Goal: Task Accomplishment & Management: Manage account settings

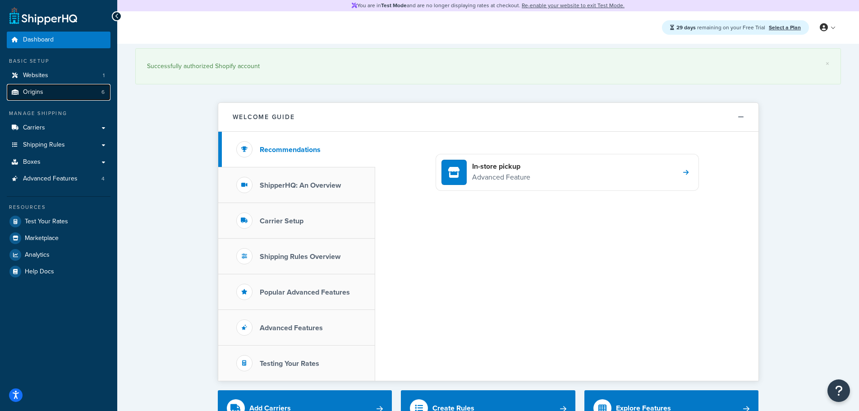
click at [44, 94] on link "Origins 6" at bounding box center [59, 92] width 104 height 17
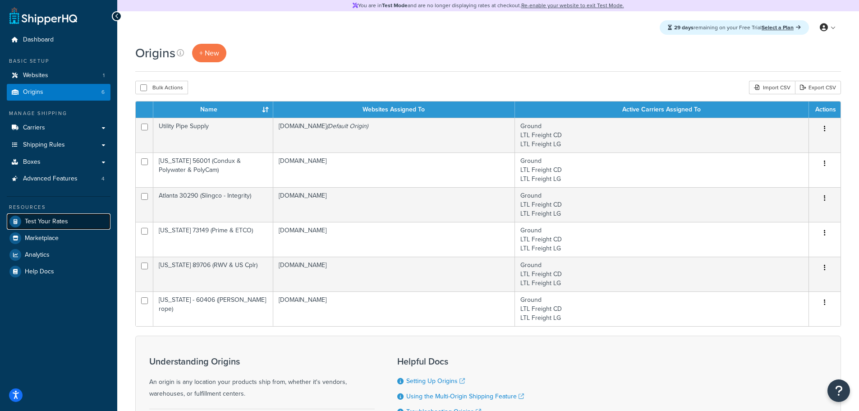
click at [65, 221] on span "Test Your Rates" at bounding box center [46, 222] width 43 height 8
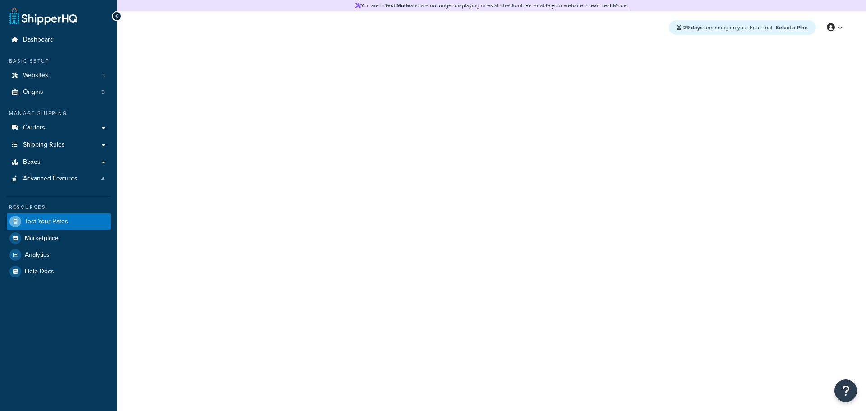
select select "TX"
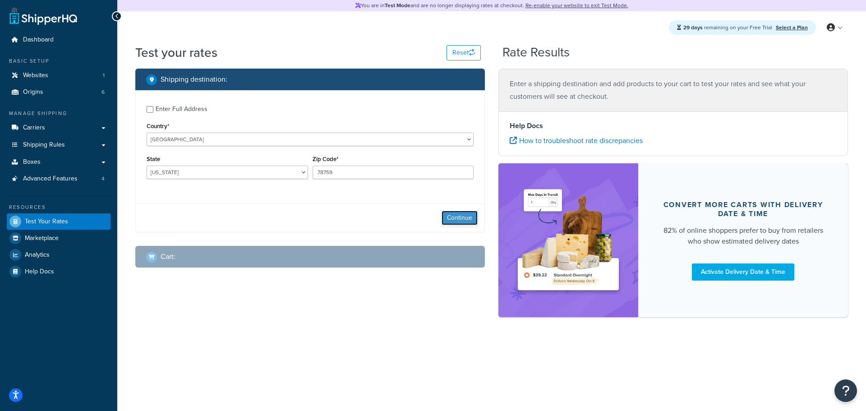
click at [455, 217] on button "Continue" at bounding box center [460, 218] width 36 height 14
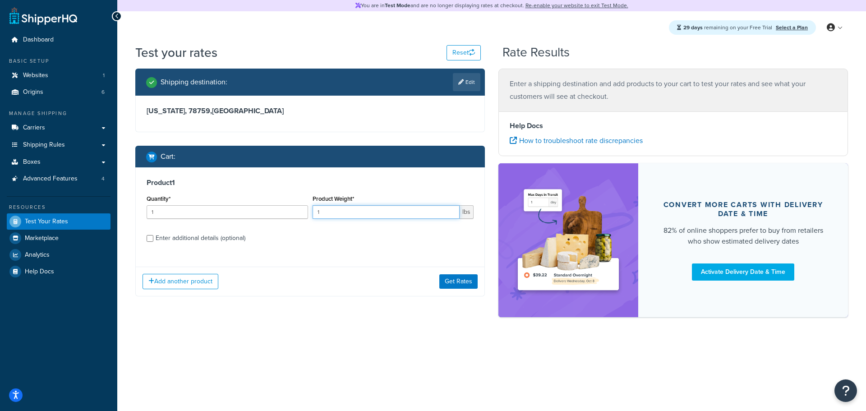
drag, startPoint x: 330, startPoint y: 216, endPoint x: 307, endPoint y: 219, distance: 23.2
click at [307, 219] on div "Quantity* 1 Product Weight* 1 lbs" at bounding box center [310, 209] width 332 height 33
type input "445"
click at [213, 240] on div "Enter additional details (optional)" at bounding box center [201, 238] width 90 height 13
click at [153, 240] on input "Enter additional details (optional)" at bounding box center [150, 238] width 7 height 7
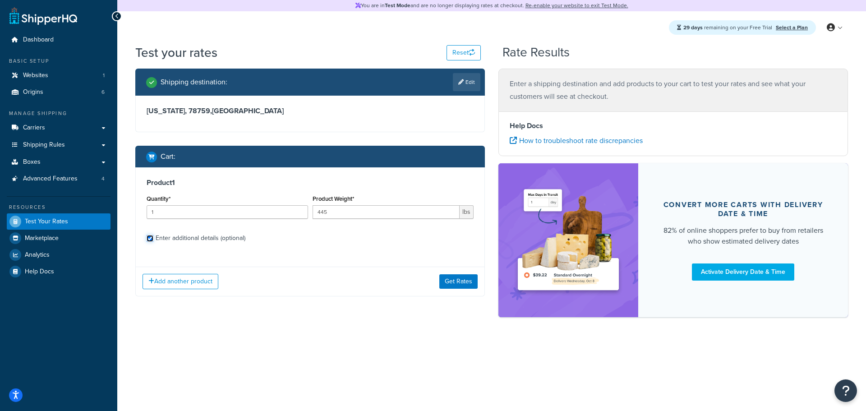
checkbox input "true"
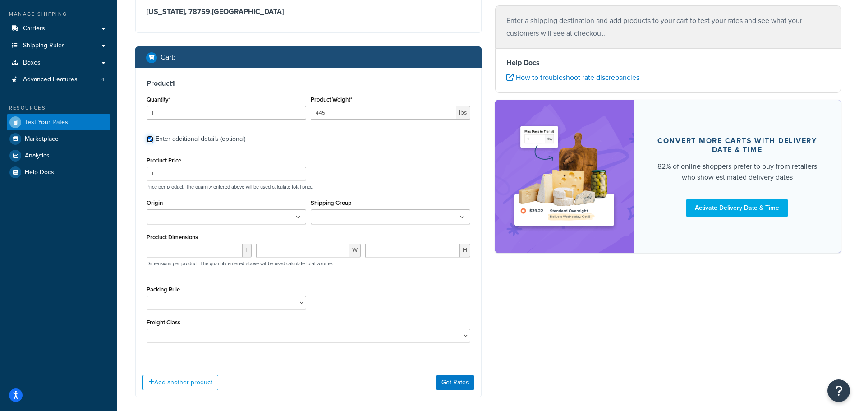
scroll to position [104, 0]
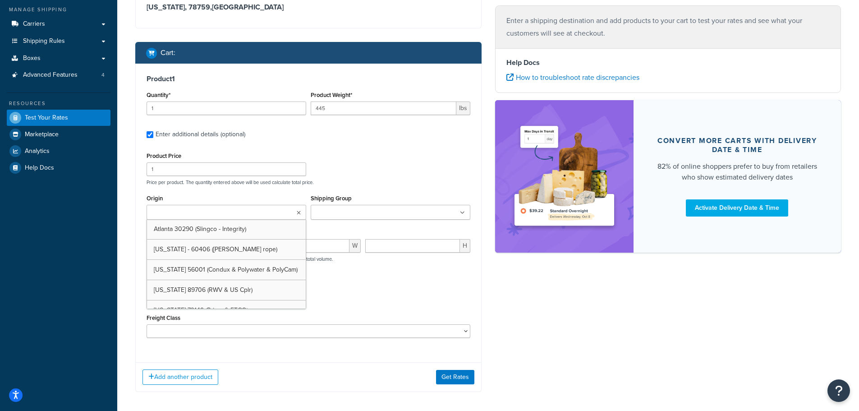
click at [274, 215] on ul at bounding box center [227, 212] width 160 height 15
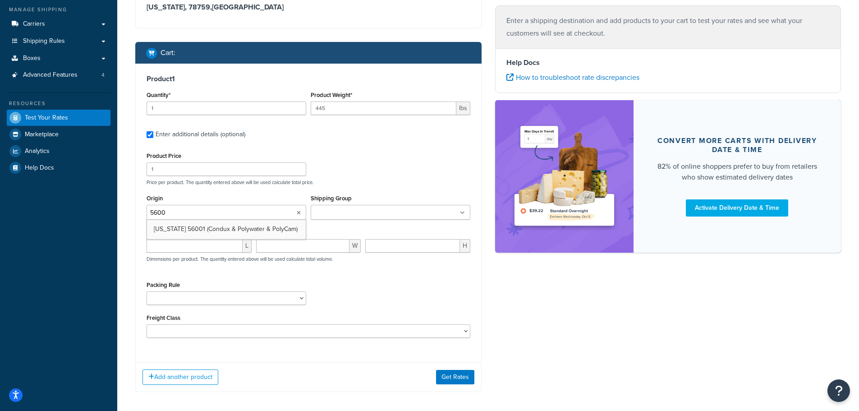
type input "56001"
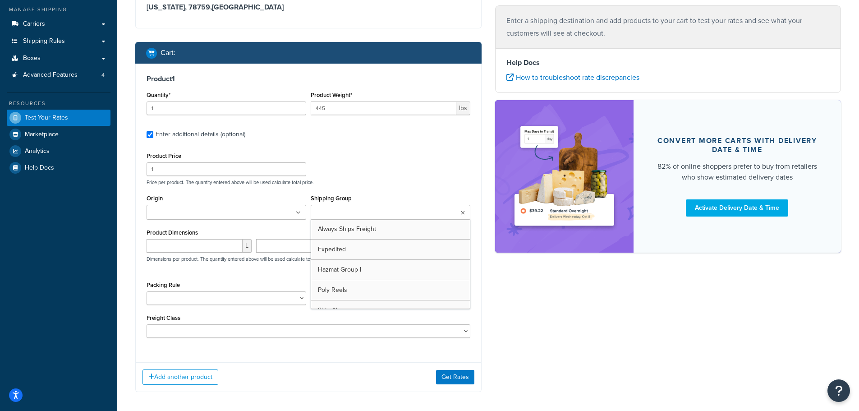
click at [330, 213] on input "Shipping Group" at bounding box center [354, 213] width 80 height 10
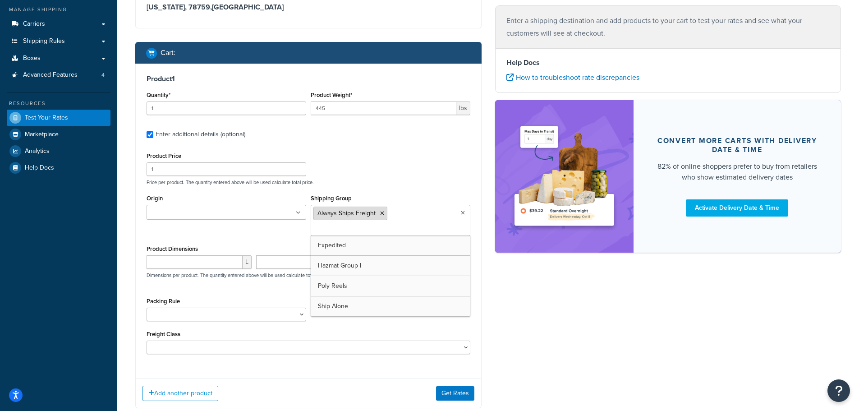
click at [380, 216] on icon at bounding box center [382, 213] width 4 height 5
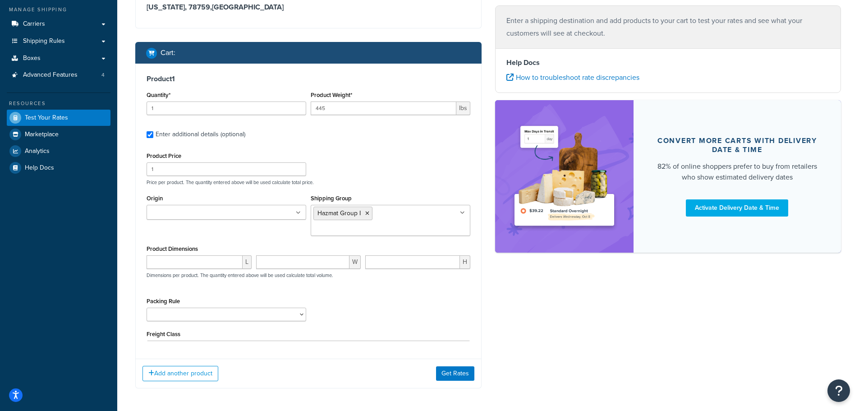
click at [411, 181] on p "Price per product. The quantity entered above will be used calculate total pric…" at bounding box center [308, 182] width 328 height 6
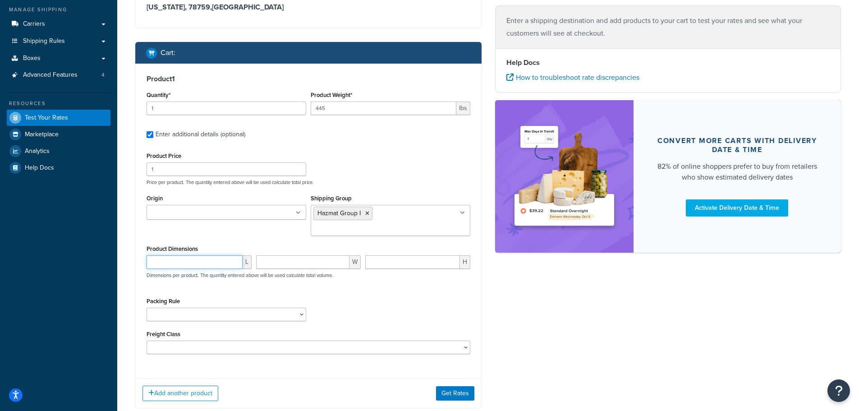
click at [201, 255] on input "number" at bounding box center [195, 262] width 96 height 14
type input "48"
type input "40"
type input "30"
click at [463, 386] on button "Get Rates" at bounding box center [455, 393] width 38 height 14
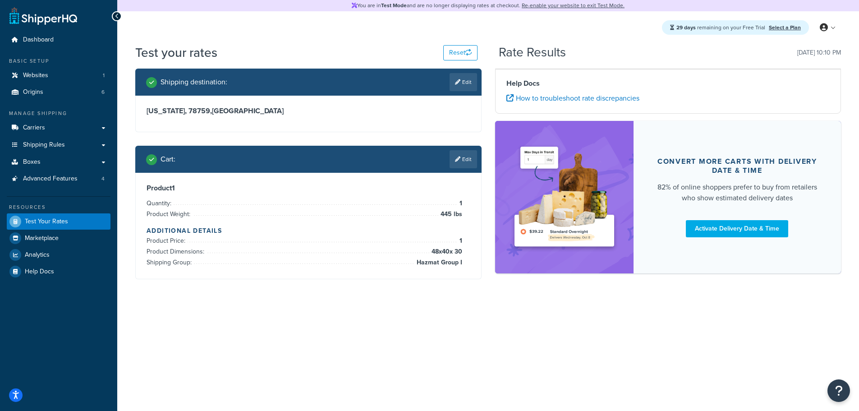
scroll to position [0, 0]
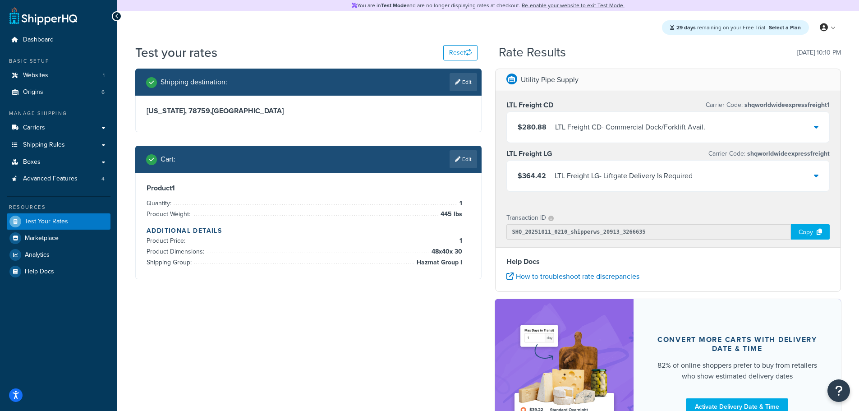
click at [569, 128] on div "LTL Freight CD - Commercial Dock/Forklift Avail." at bounding box center [630, 127] width 150 height 13
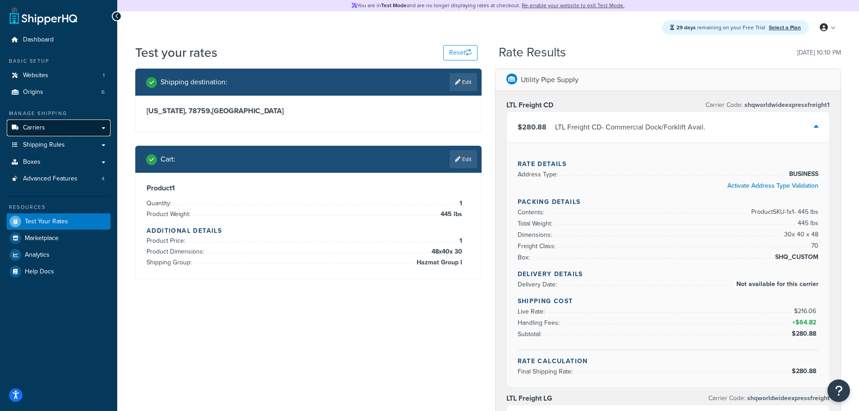
click at [68, 129] on link "Carriers" at bounding box center [59, 128] width 104 height 17
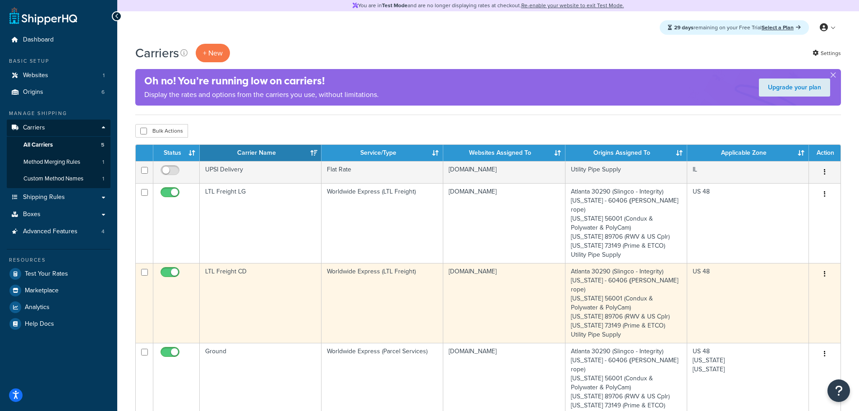
click at [824, 271] on icon "button" at bounding box center [825, 274] width 2 height 6
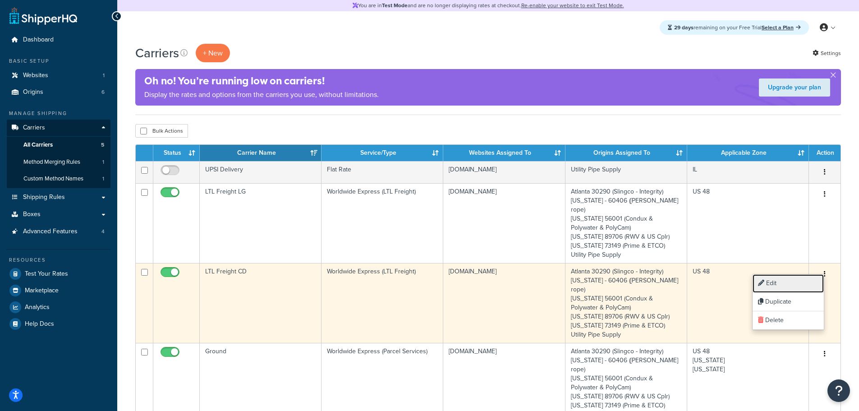
click at [799, 282] on link "Edit" at bounding box center [788, 283] width 71 height 18
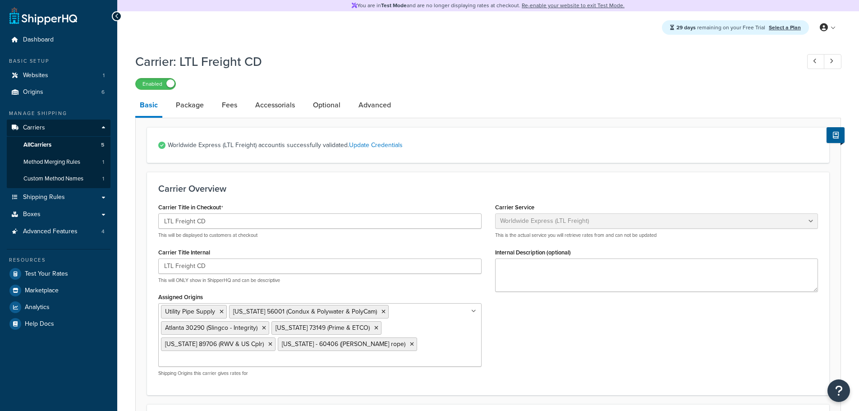
select select "worldwideExpressFreight"
click at [235, 106] on link "Fees" at bounding box center [229, 105] width 24 height 22
select select "AFTER"
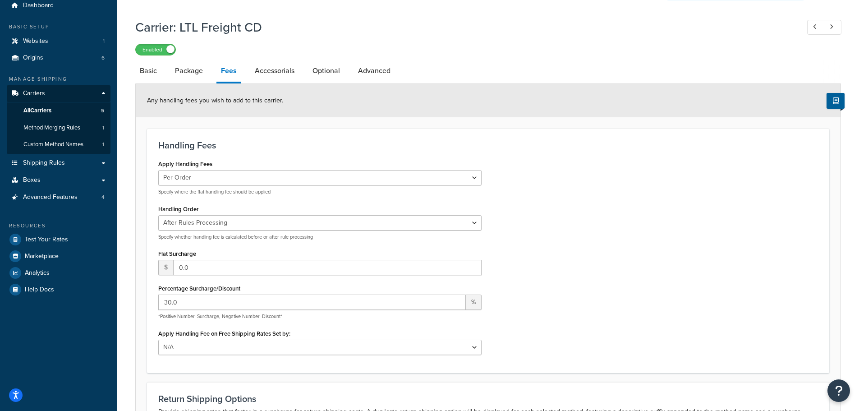
scroll to position [60, 0]
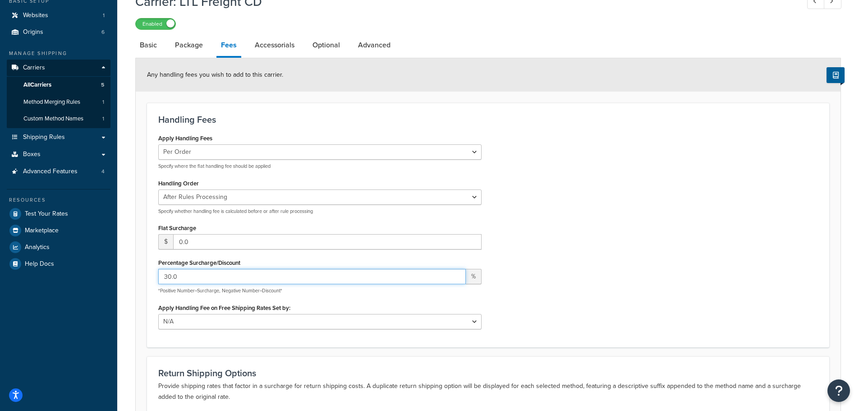
drag, startPoint x: 181, startPoint y: 276, endPoint x: 156, endPoint y: 277, distance: 25.7
click at [156, 277] on div "Apply Handling Fees Per Order Per Item Per Package Specify where the flat handl…" at bounding box center [320, 234] width 337 height 204
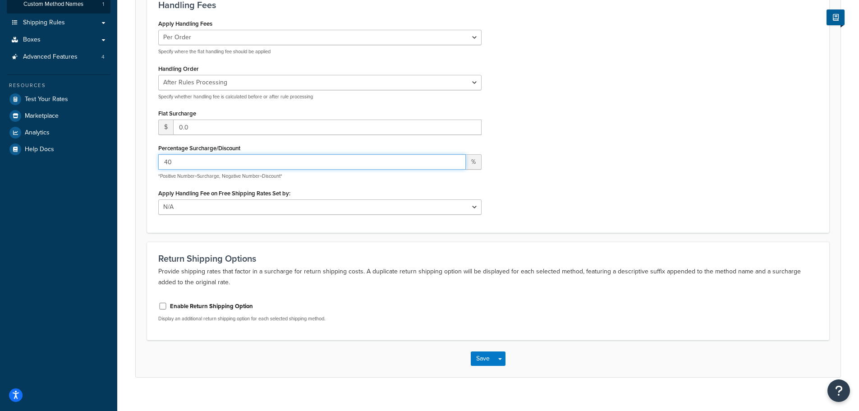
scroll to position [187, 0]
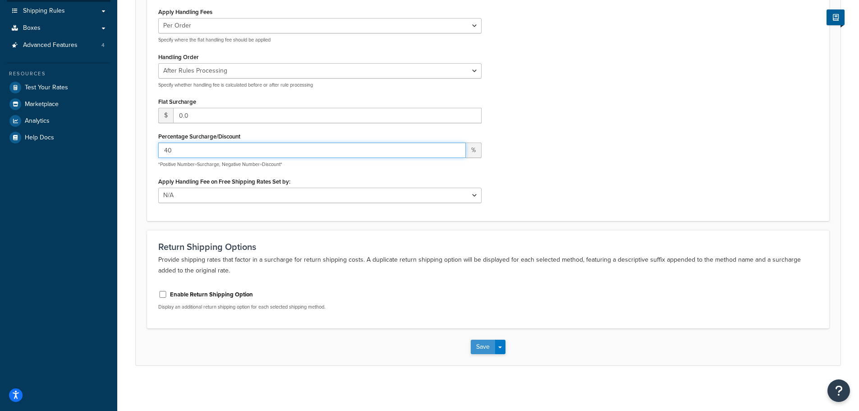
type input "40"
click at [480, 345] on button "Save" at bounding box center [483, 347] width 24 height 14
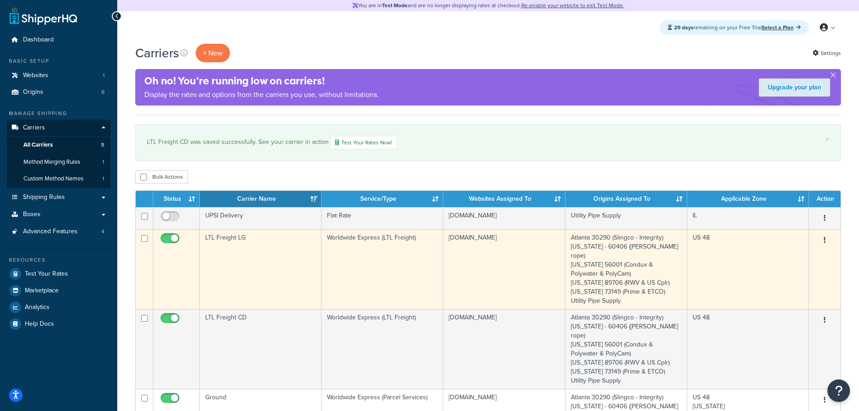
click at [734, 261] on td "US 48" at bounding box center [748, 269] width 122 height 80
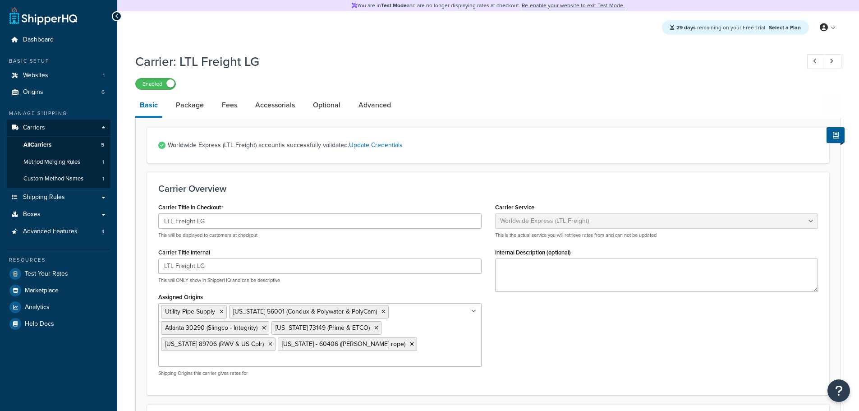
select select "worldwideExpressFreight"
click at [370, 109] on link "Advanced" at bounding box center [375, 105] width 42 height 22
select select "false"
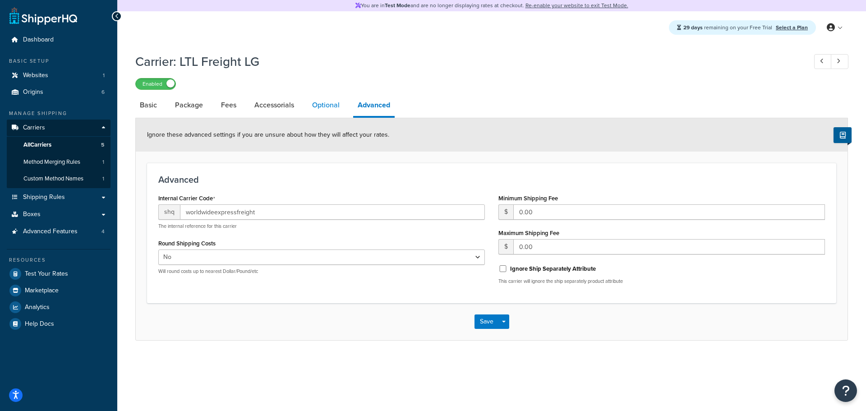
click at [322, 108] on link "Optional" at bounding box center [326, 105] width 37 height 22
select select "70"
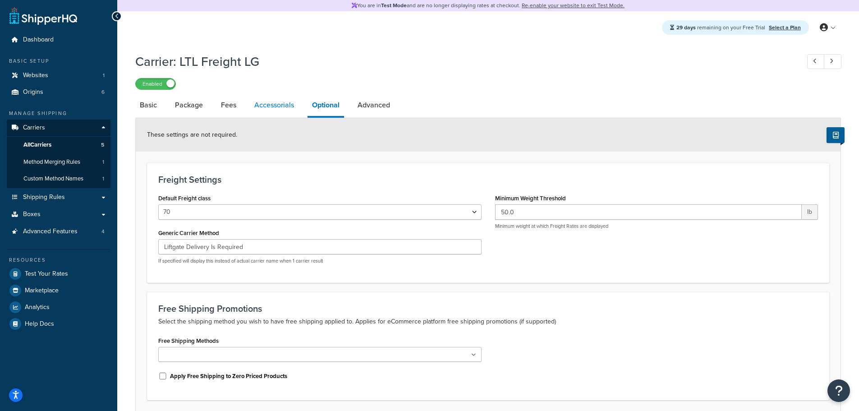
click at [276, 106] on link "Accessorials" at bounding box center [274, 105] width 49 height 22
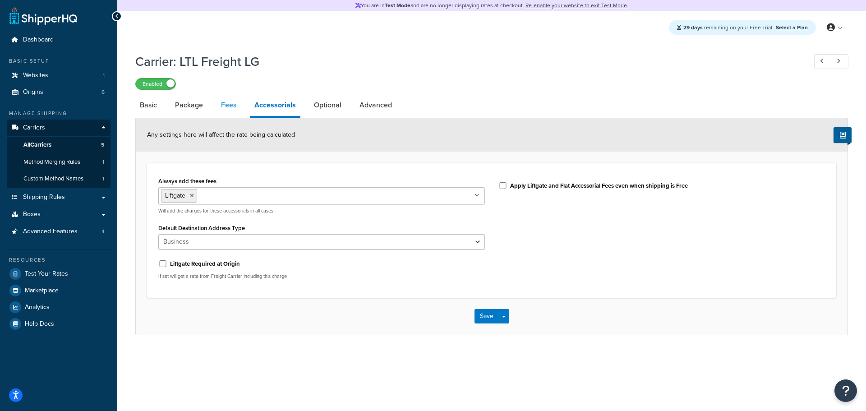
click at [229, 106] on link "Fees" at bounding box center [229, 105] width 24 height 22
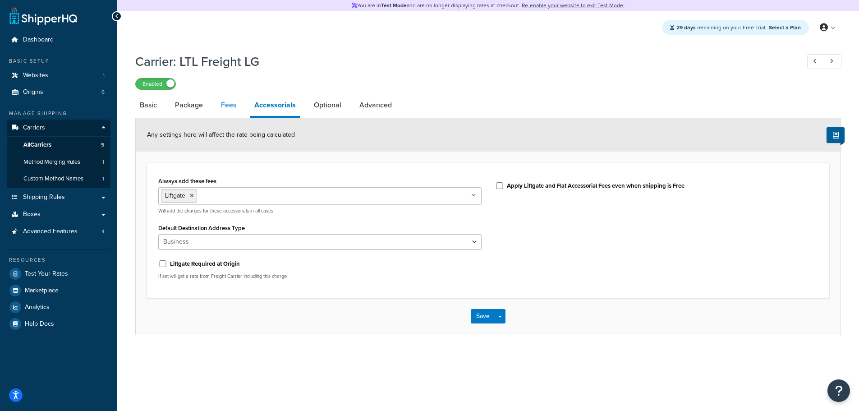
select select "AFTER"
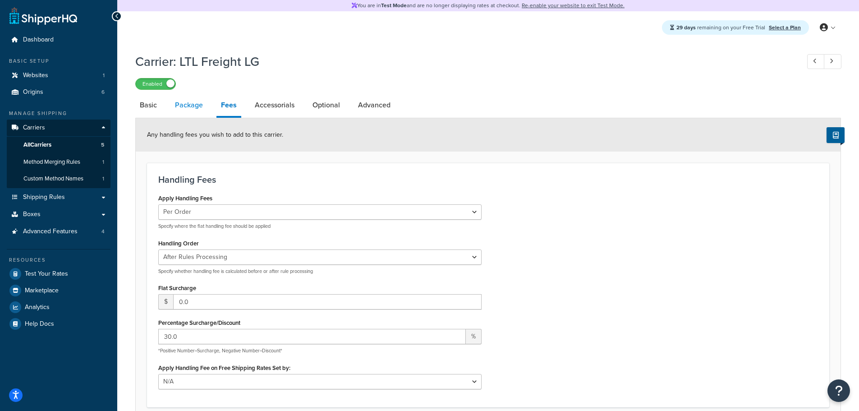
click at [188, 112] on link "Package" at bounding box center [189, 105] width 37 height 22
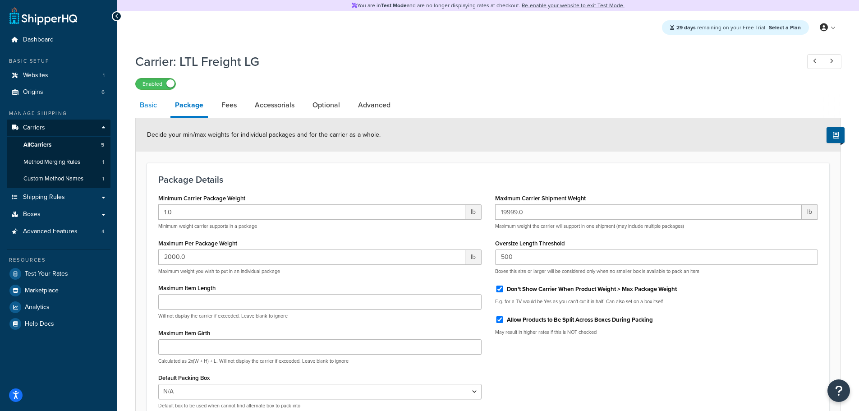
click at [147, 106] on link "Basic" at bounding box center [148, 105] width 26 height 22
select select "worldwideExpressFreight"
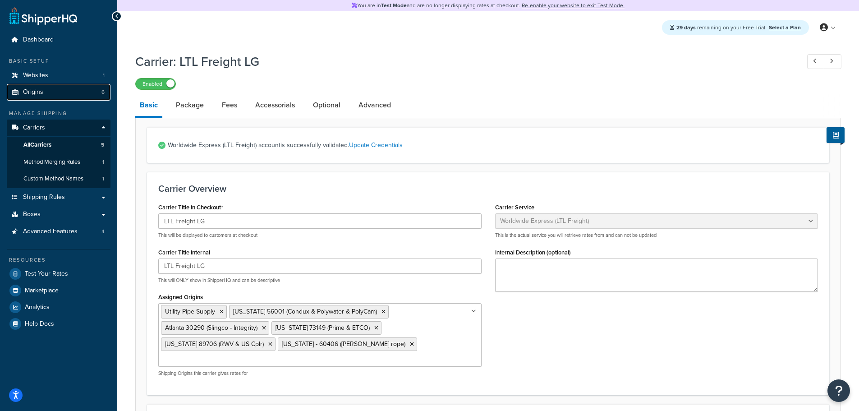
click at [61, 91] on link "Origins 6" at bounding box center [59, 92] width 104 height 17
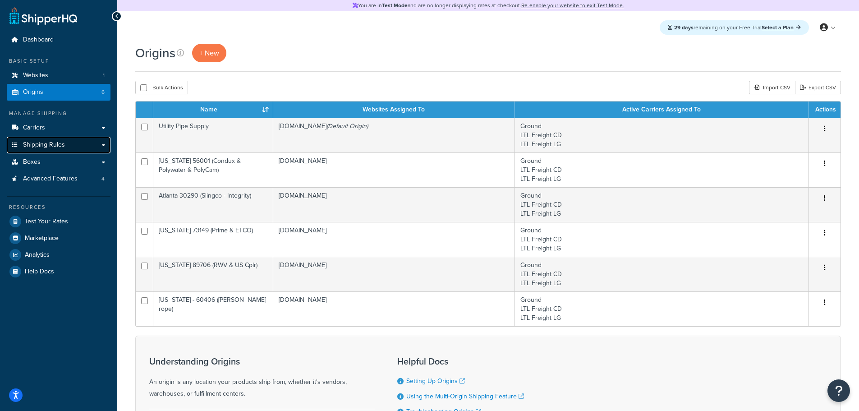
click at [45, 143] on span "Shipping Rules" at bounding box center [44, 145] width 42 height 8
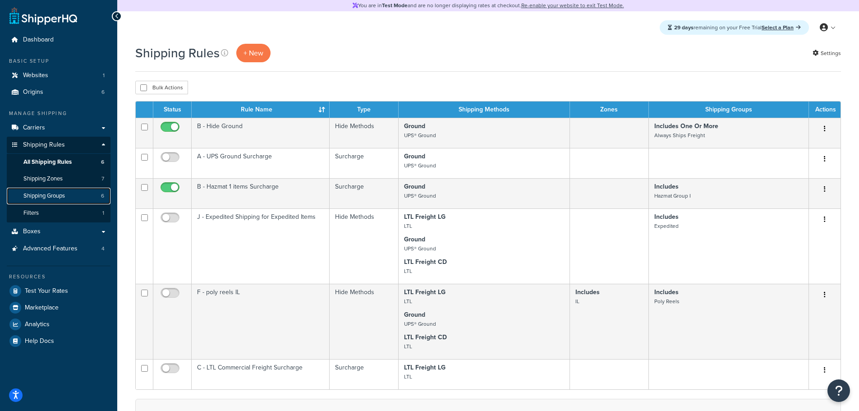
click at [54, 194] on span "Shipping Groups" at bounding box center [44, 196] width 42 height 8
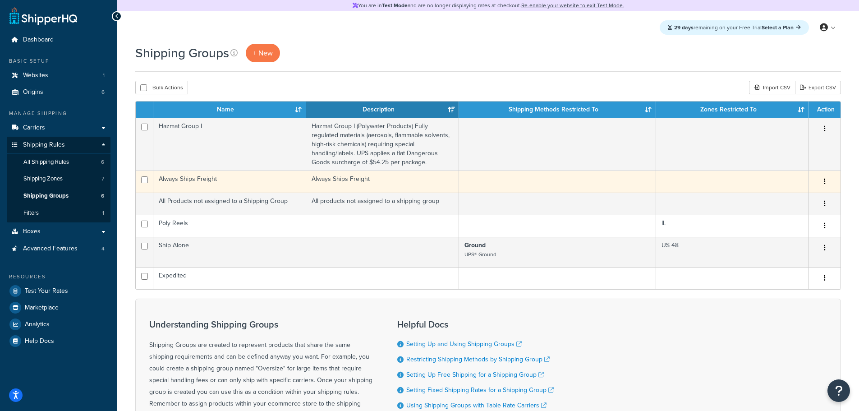
click at [288, 179] on td "Always Ships Freight" at bounding box center [229, 182] width 153 height 22
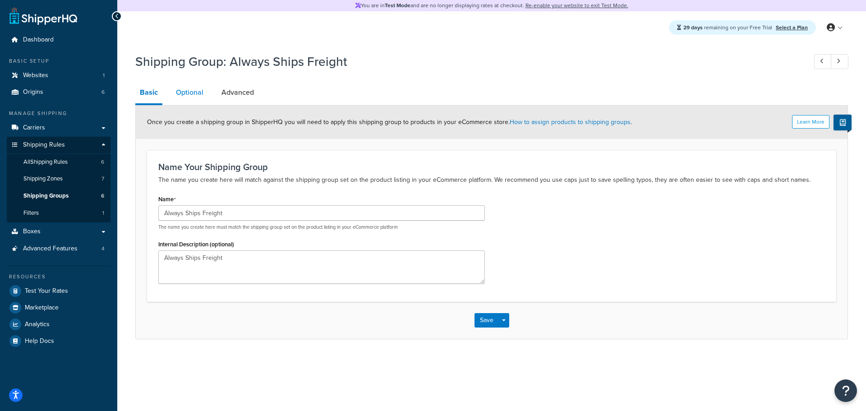
click at [193, 93] on link "Optional" at bounding box center [189, 93] width 37 height 22
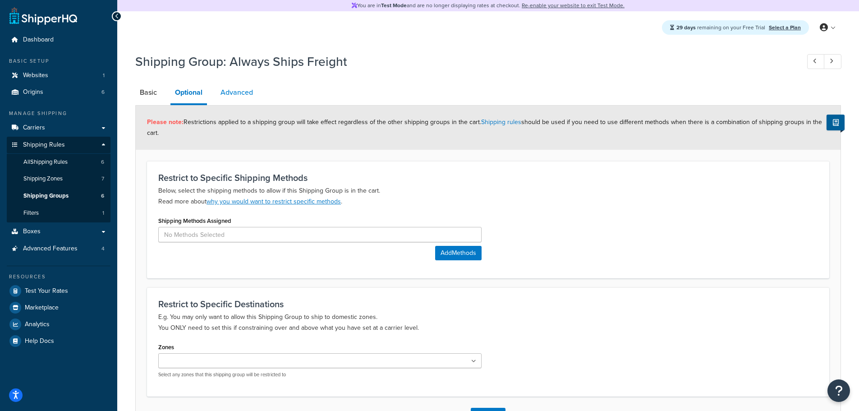
click at [242, 94] on link "Advanced" at bounding box center [237, 93] width 42 height 22
select select "100"
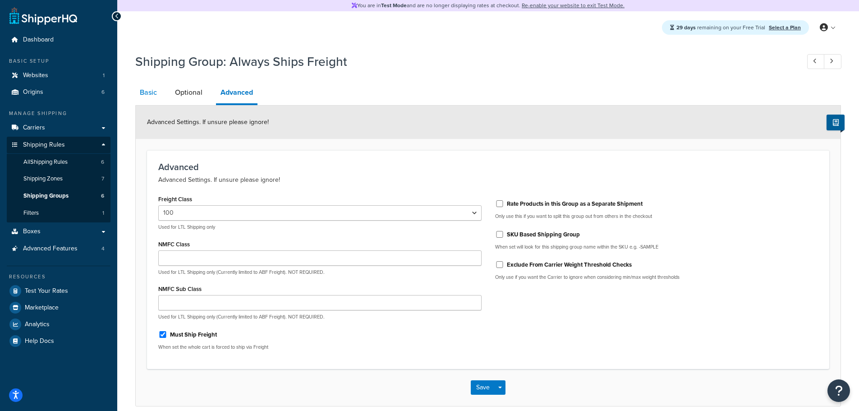
click at [148, 93] on link "Basic" at bounding box center [148, 93] width 26 height 22
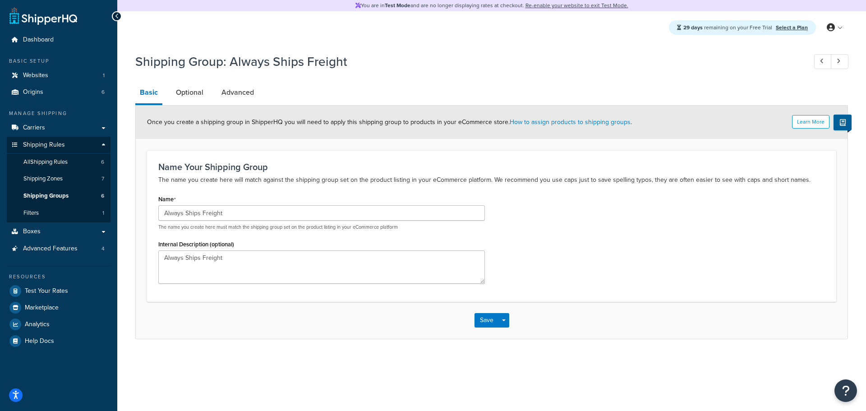
click at [461, 55] on h1 "Shipping Group: Always Ships Freight" at bounding box center [466, 62] width 662 height 18
click at [53, 93] on link "Origins 6" at bounding box center [59, 92] width 104 height 17
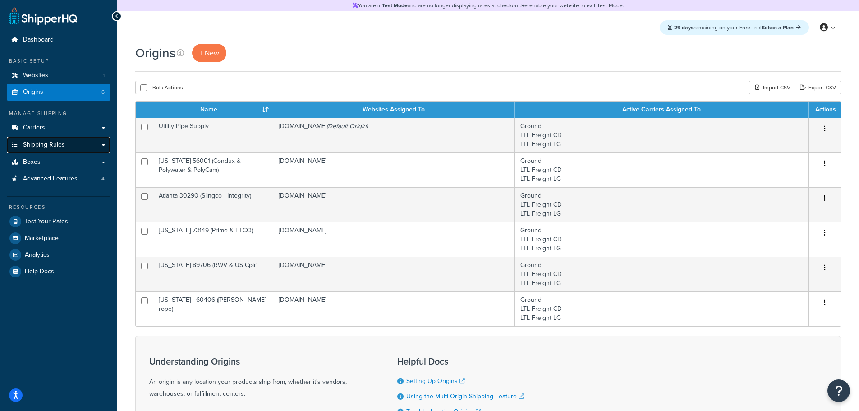
click at [53, 146] on span "Shipping Rules" at bounding box center [44, 145] width 42 height 8
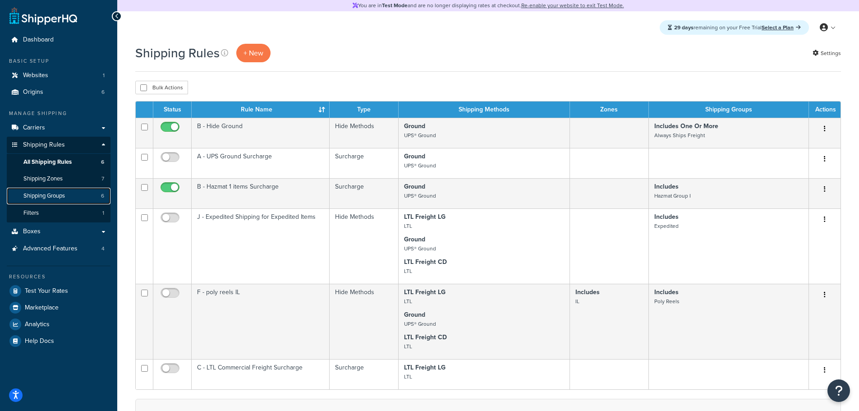
click at [63, 193] on span "Shipping Groups" at bounding box center [44, 196] width 42 height 8
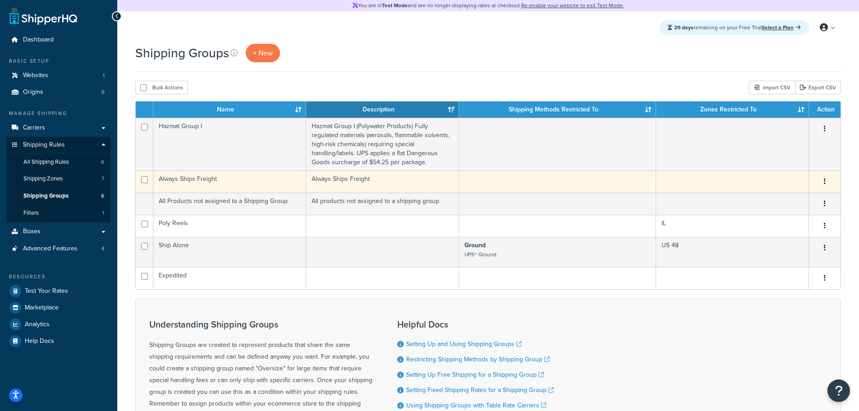
click at [210, 181] on td "Always Ships Freight" at bounding box center [229, 182] width 153 height 22
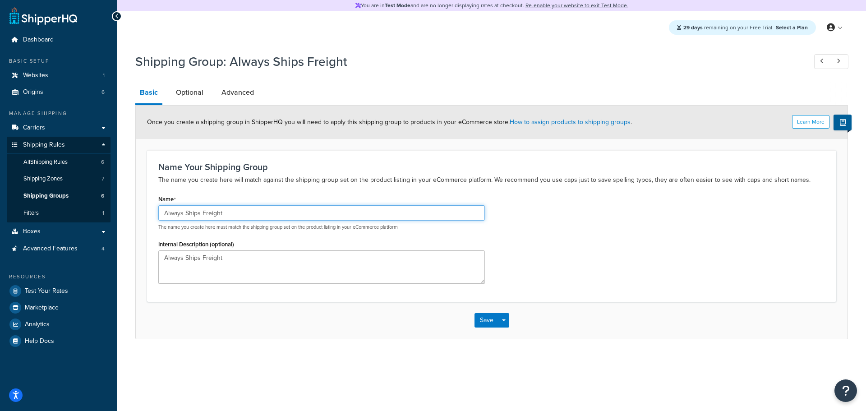
drag, startPoint x: 223, startPoint y: 214, endPoint x: 142, endPoint y: 213, distance: 81.7
click at [142, 213] on form "Learn More Once you create a shipping group in ShipperHQ you will need to apply…" at bounding box center [492, 222] width 712 height 233
